Goal: Task Accomplishment & Management: Complete application form

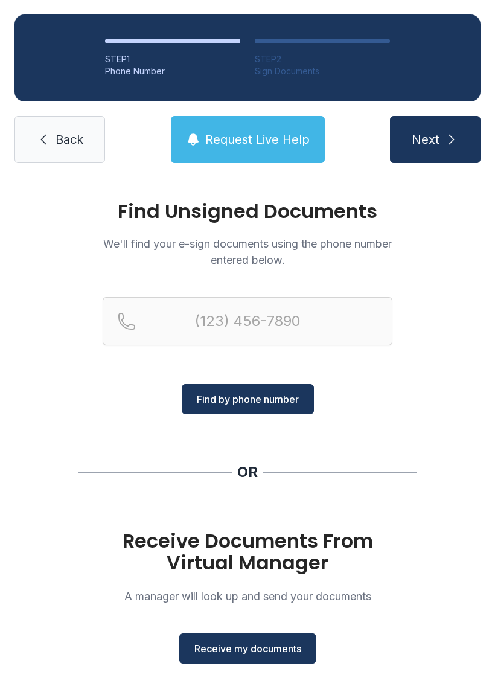
click at [256, 646] on span "Receive my documents" at bounding box center [248, 649] width 107 height 15
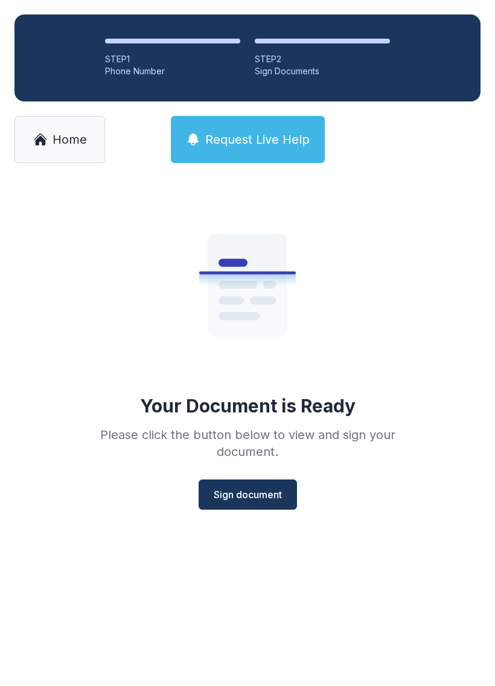
click at [245, 501] on span "Sign document" at bounding box center [248, 495] width 68 height 15
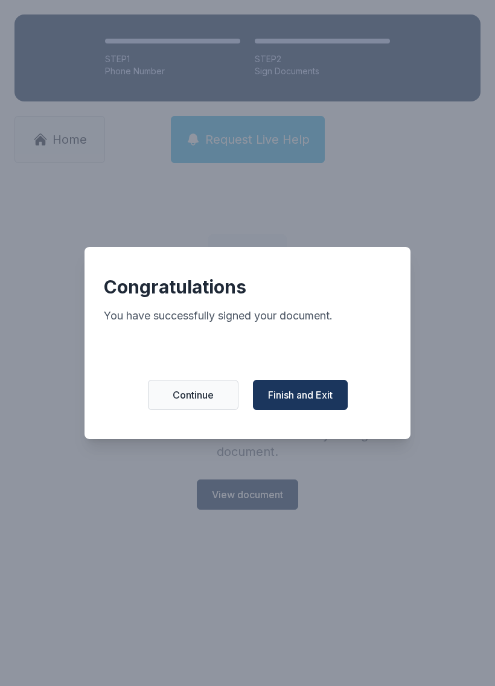
click at [308, 399] on span "Finish and Exit" at bounding box center [300, 395] width 65 height 15
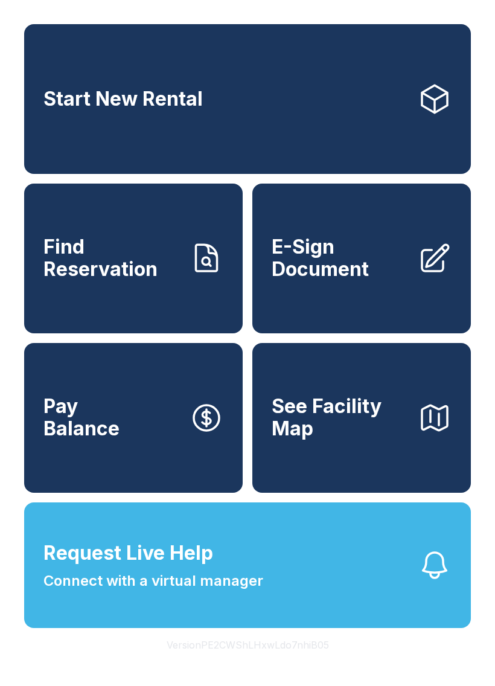
click at [358, 278] on span "E-Sign Document" at bounding box center [340, 258] width 137 height 44
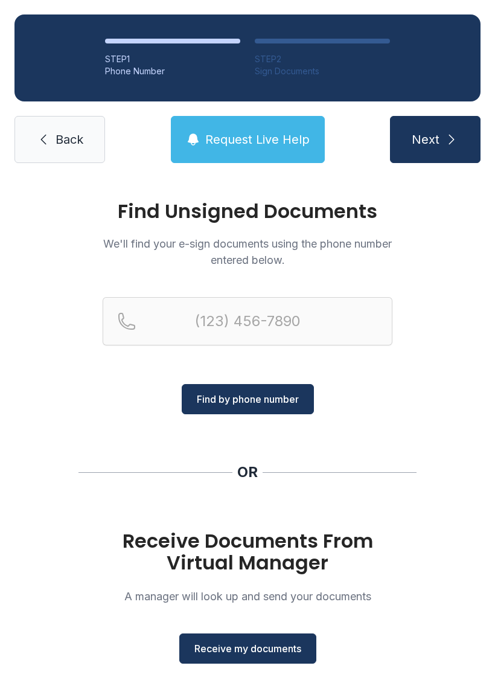
click at [272, 648] on span "Receive my documents" at bounding box center [248, 649] width 107 height 15
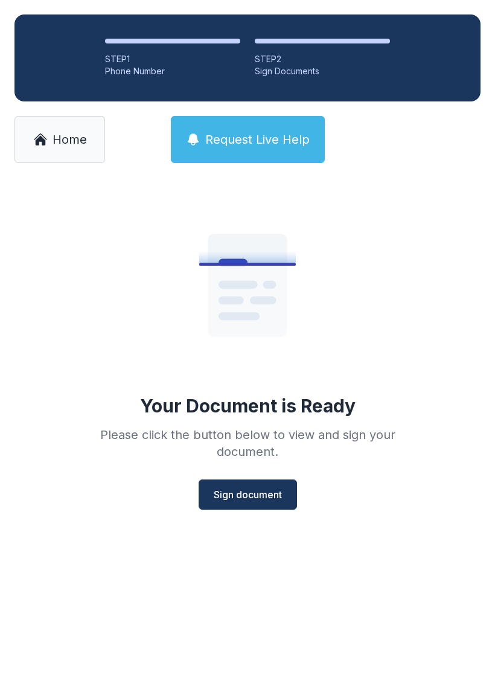
click at [248, 495] on span "Sign document" at bounding box center [248, 495] width 68 height 15
click at [263, 500] on span "Sign document" at bounding box center [248, 495] width 68 height 15
click at [251, 495] on span "Sign document" at bounding box center [248, 495] width 68 height 15
